Goal: Check status: Check status

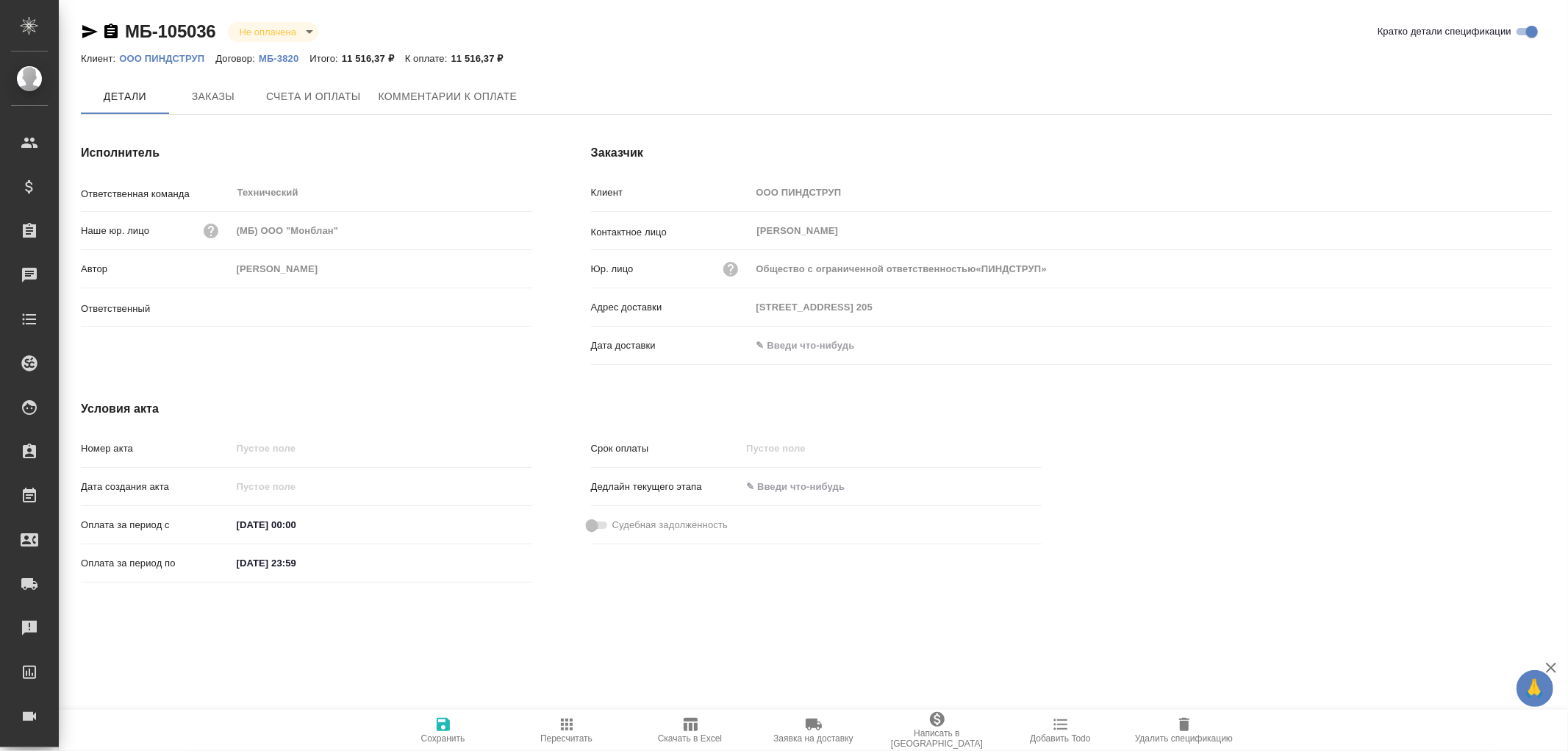
type input "[PERSON_NAME]"
type input "Общество с ограниченной ответственностью«ПИНДСТРУП»"
click at [209, 105] on span "Заказы" at bounding box center [213, 97] width 71 height 19
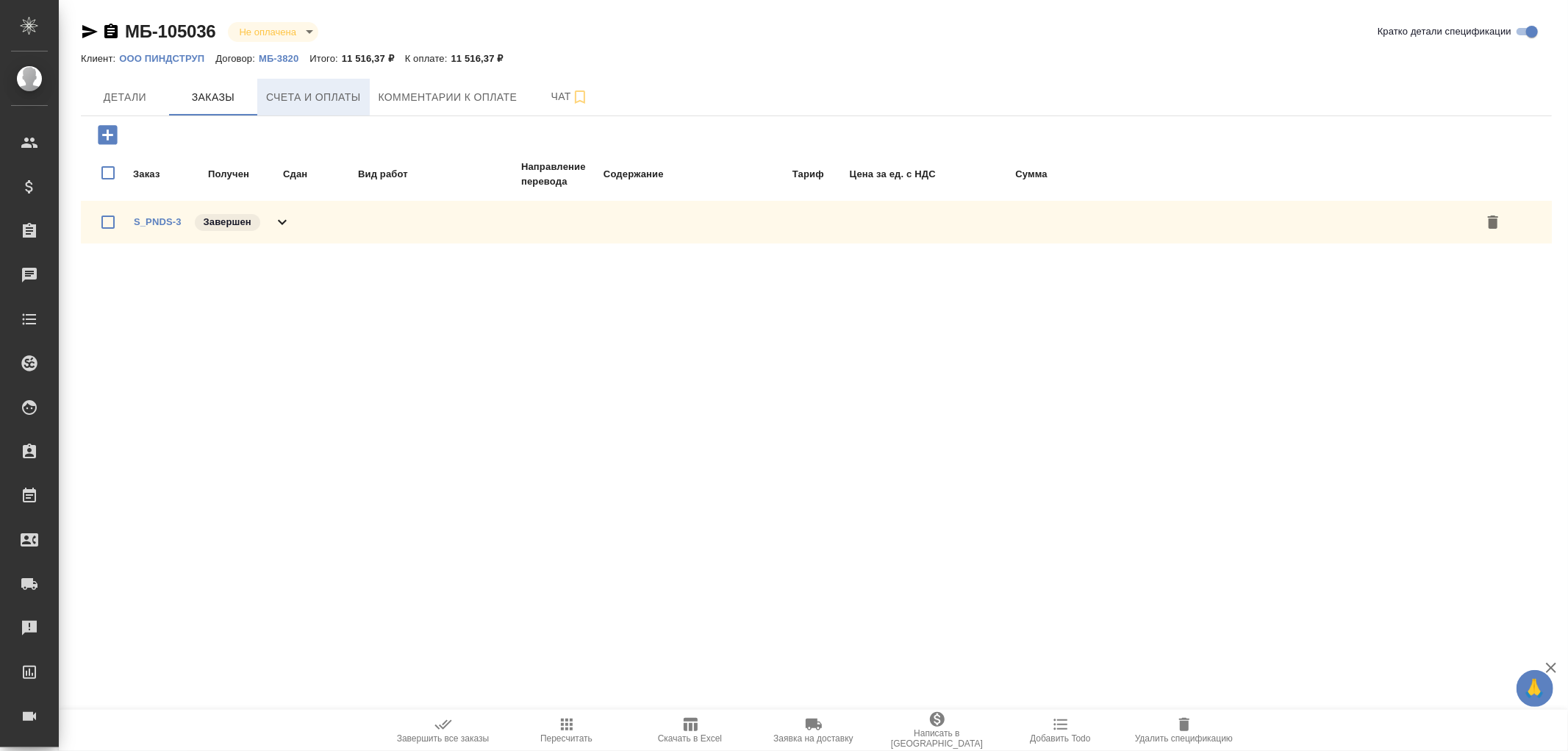
click at [317, 98] on span "Счета и оплаты" at bounding box center [313, 97] width 95 height 19
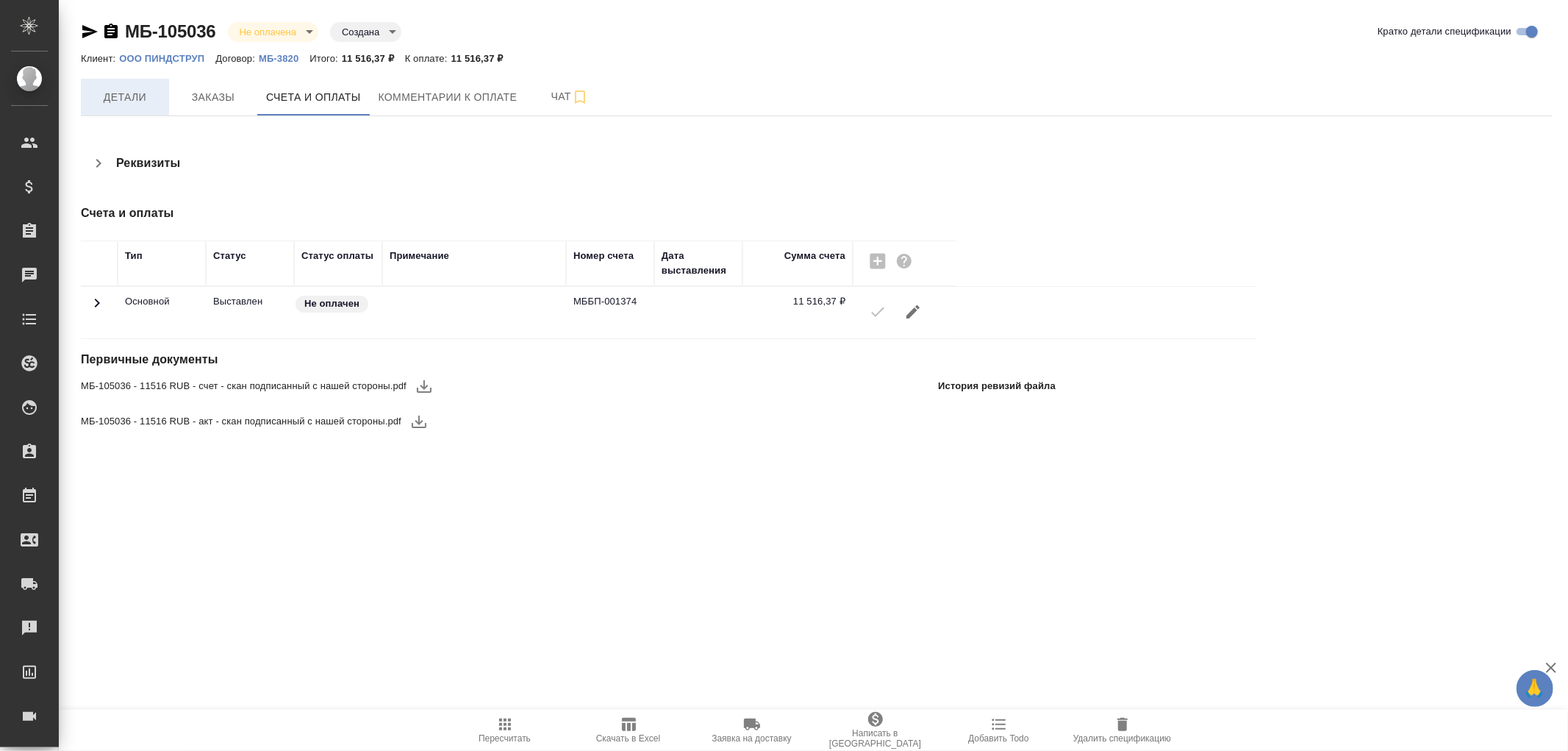
click at [145, 96] on span "Детали" at bounding box center [125, 97] width 71 height 19
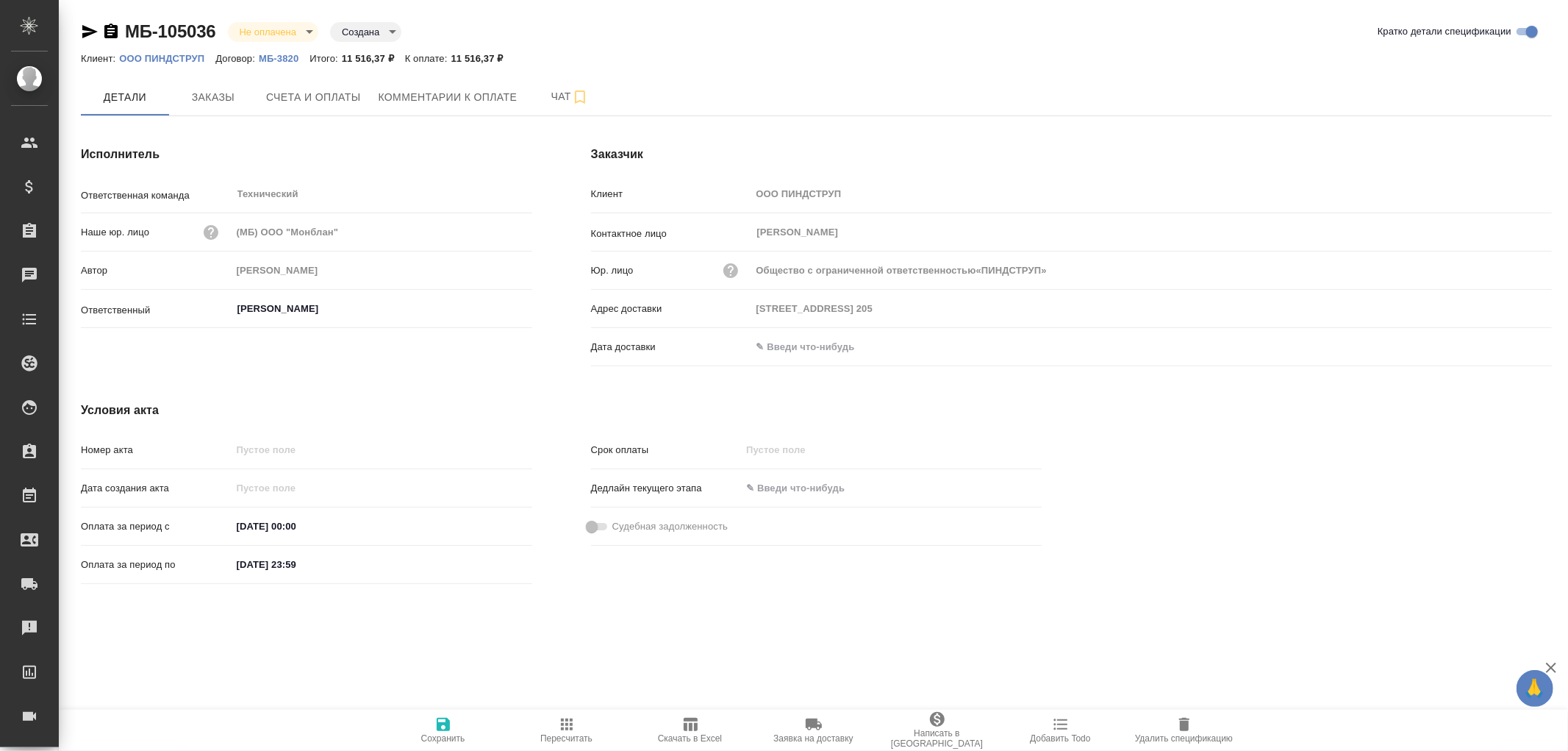
click at [788, 347] on input "text" at bounding box center [816, 346] width 129 height 21
click at [1508, 344] on icon "button" at bounding box center [1509, 346] width 18 height 18
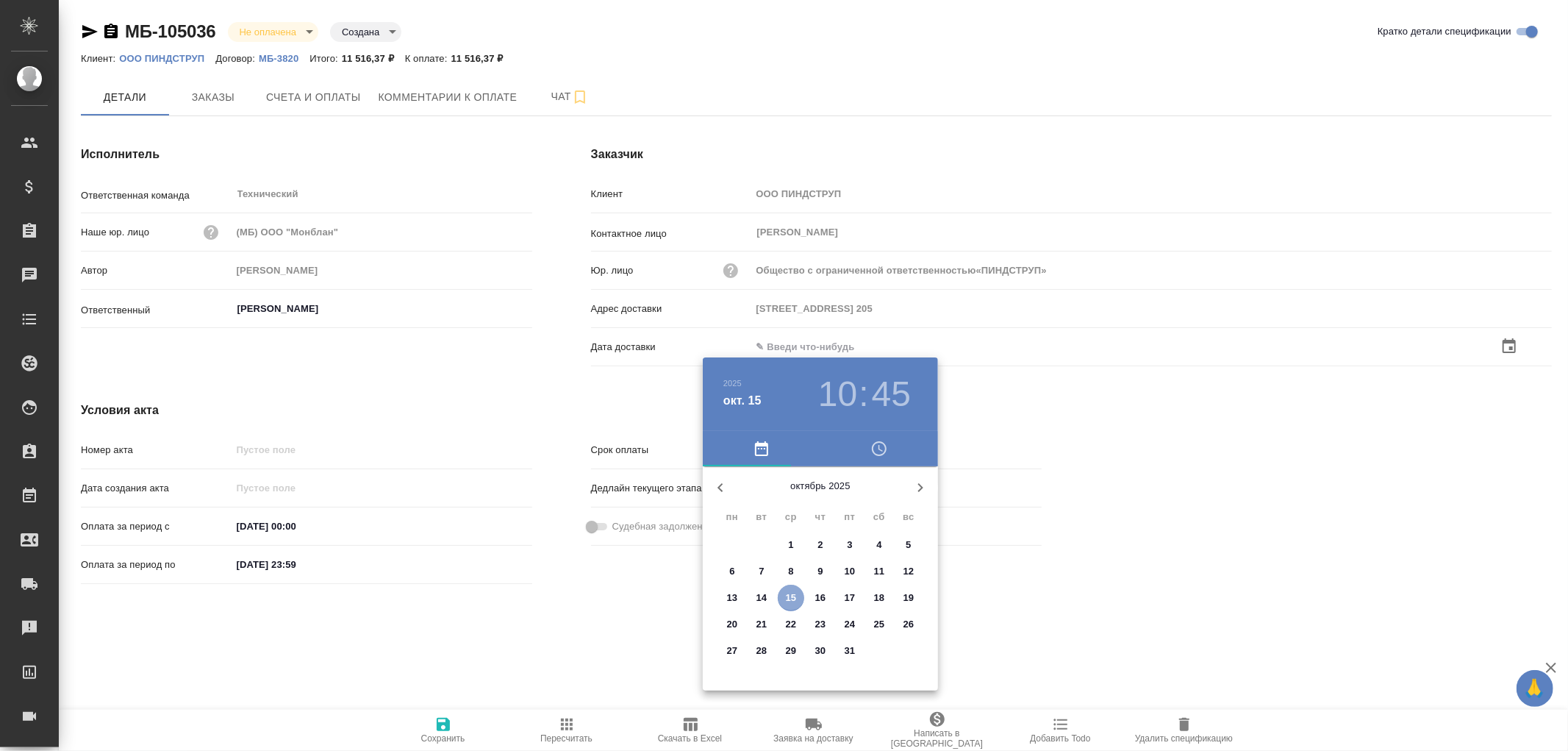
click at [797, 604] on span "15" at bounding box center [791, 597] width 26 height 15
type input "Общество с ограниченной ответственностью«ПИНДСТРУП»"
type input "[DATE] 10:45"
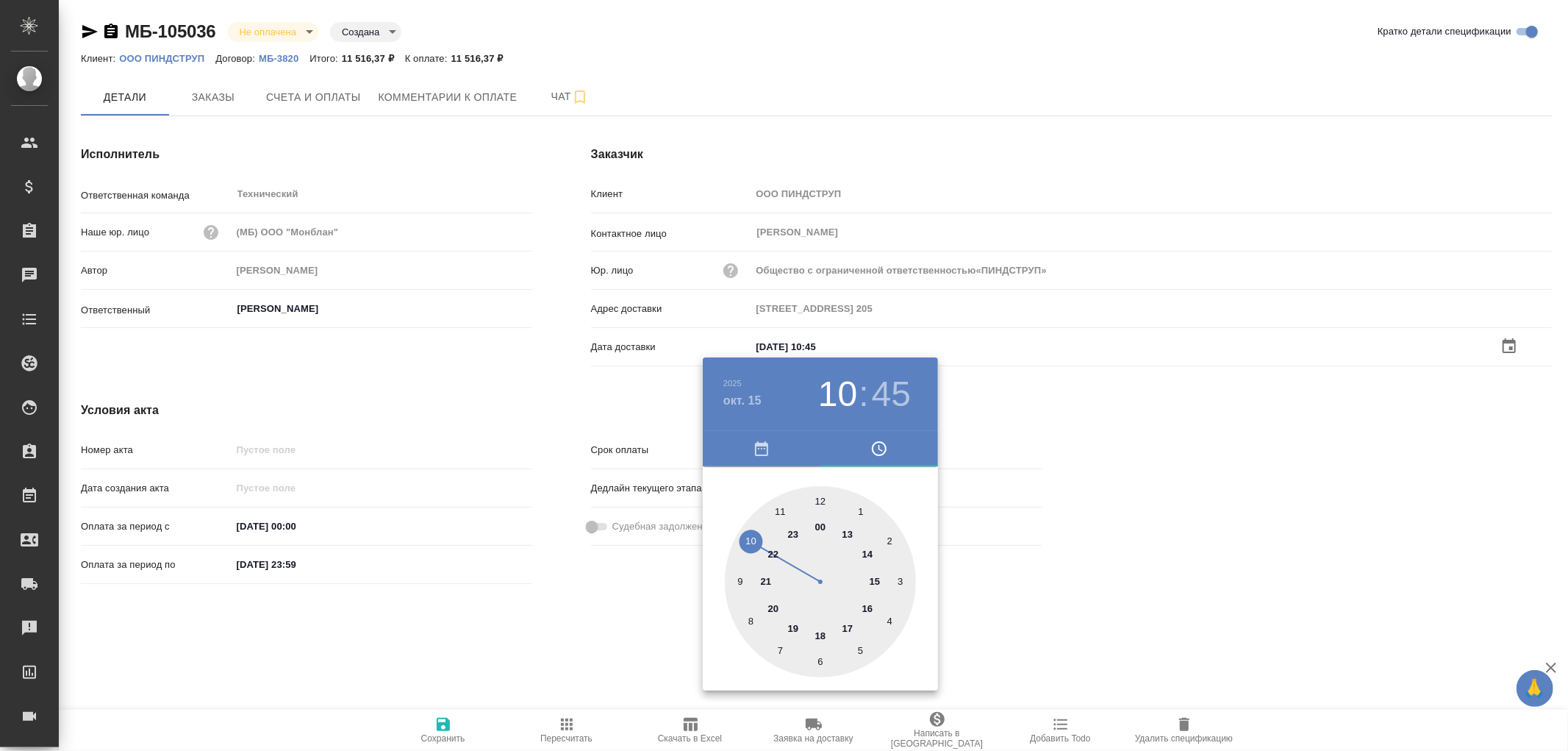
click at [446, 725] on div at bounding box center [784, 376] width 1568 height 751
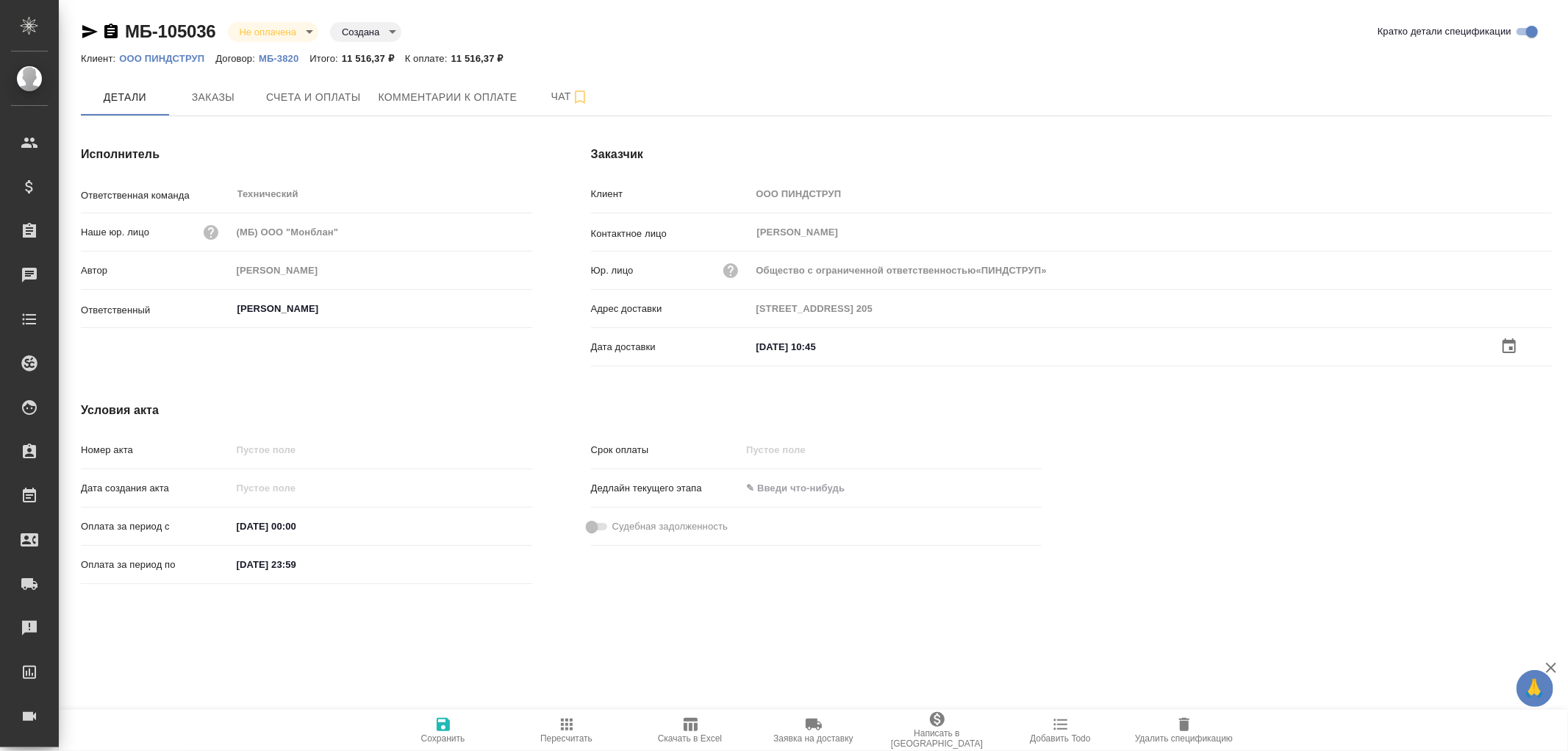
click at [446, 725] on icon "button" at bounding box center [444, 725] width 14 height 14
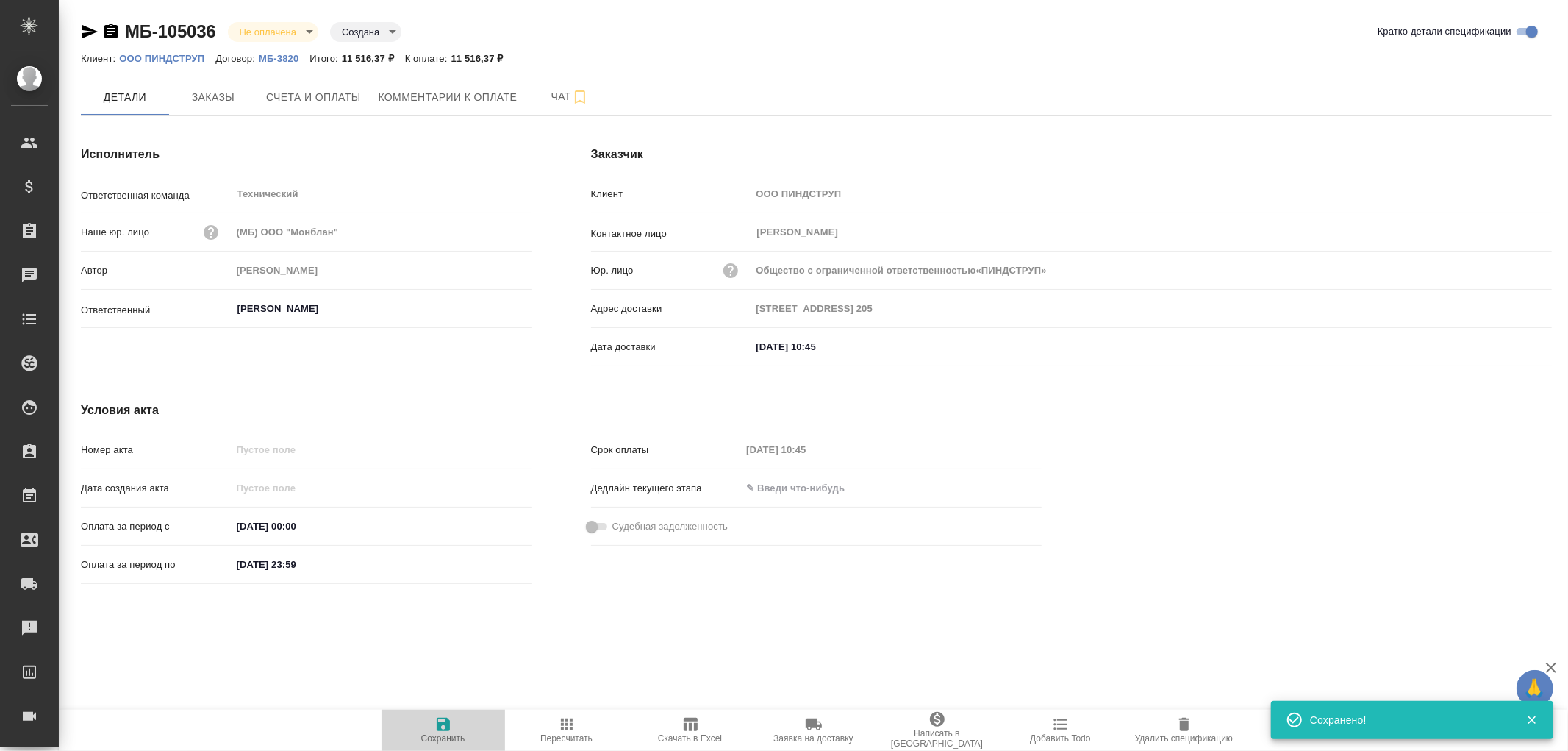
click at [446, 725] on icon "button" at bounding box center [444, 725] width 14 height 14
